Goal: Navigation & Orientation: Find specific page/section

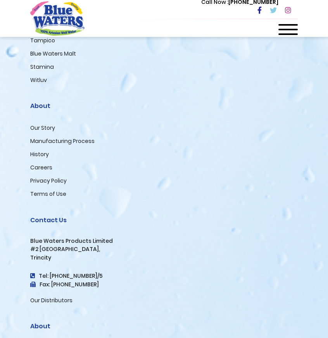
scroll to position [1087, 0]
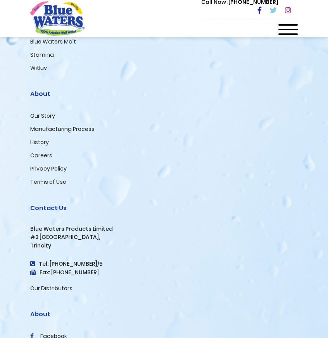
click at [36, 157] on link "Careers" at bounding box center [41, 155] width 22 height 8
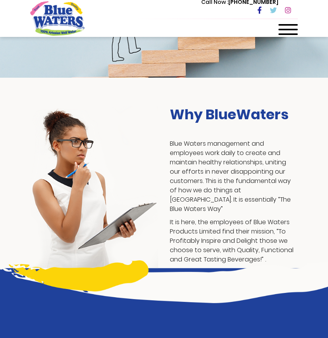
click at [291, 33] on span at bounding box center [288, 34] width 19 height 2
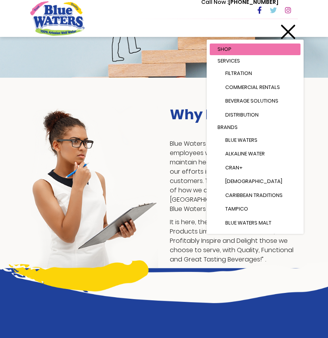
scroll to position [78, 0]
click at [291, 33] on div at bounding box center [288, 32] width 19 height 16
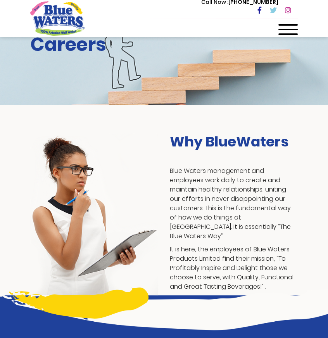
scroll to position [0, 0]
